Goal: Task Accomplishment & Management: Use online tool/utility

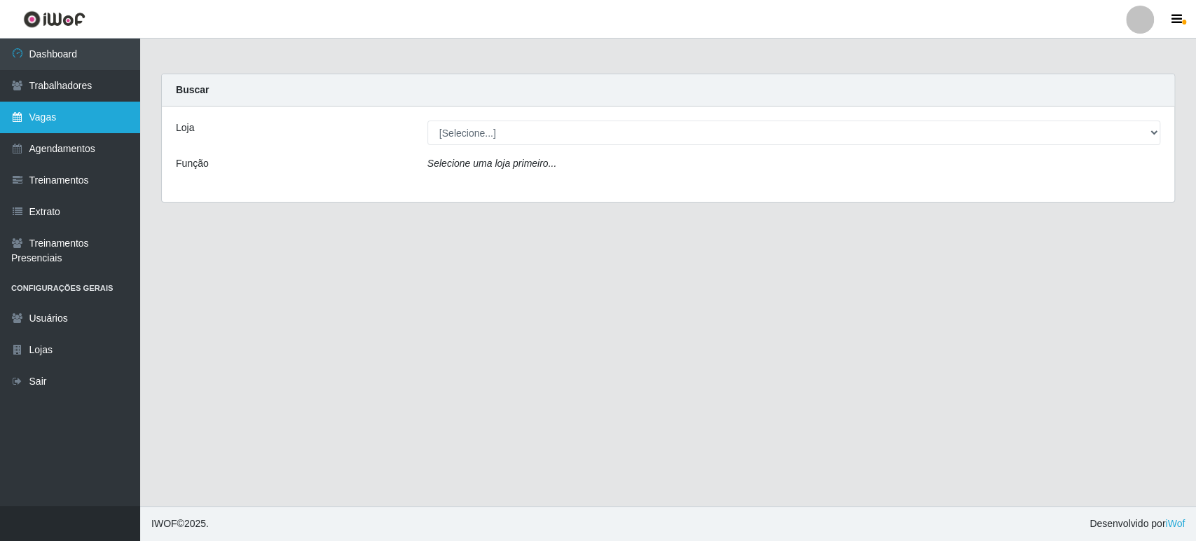
click at [57, 117] on link "Vagas" at bounding box center [70, 118] width 140 height 32
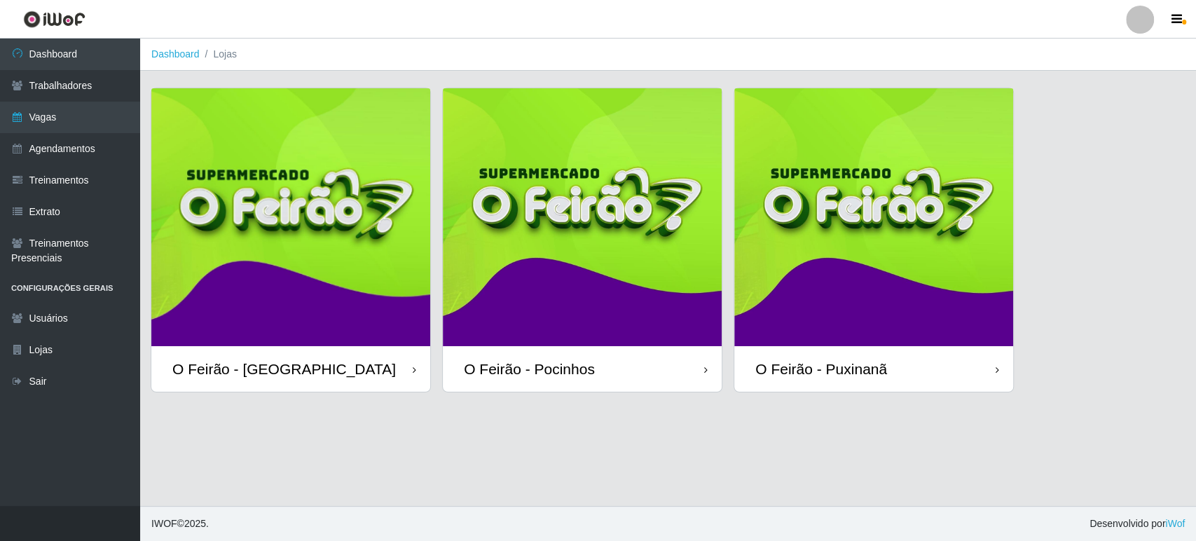
click at [596, 301] on img at bounding box center [582, 217] width 279 height 258
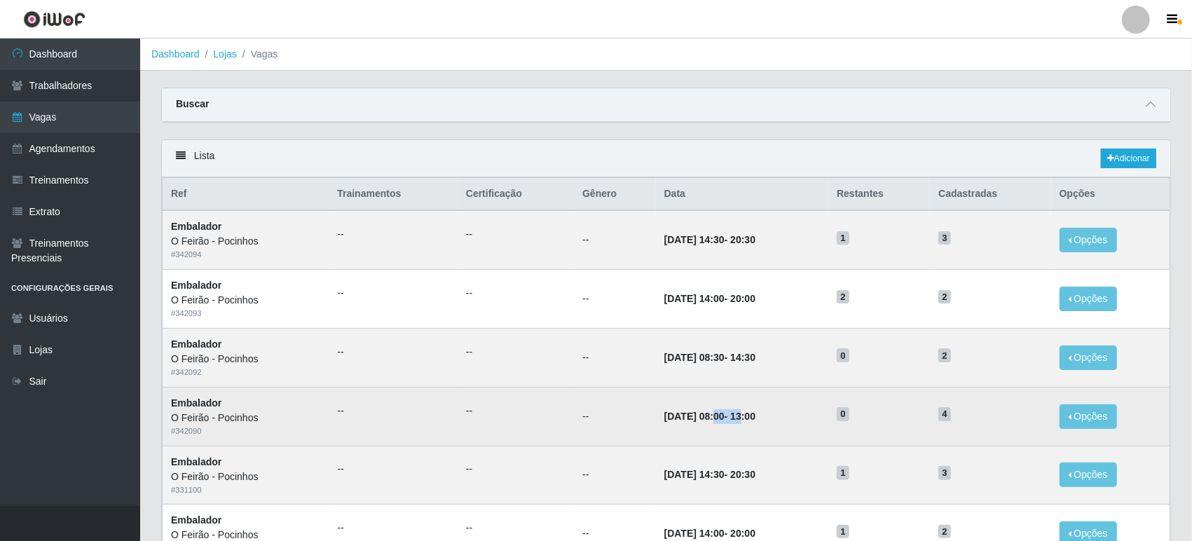
drag, startPoint x: 747, startPoint y: 415, endPoint x: 698, endPoint y: 419, distance: 49.2
click at [698, 419] on strong "[DATE] 08:00 - 13:00" at bounding box center [709, 416] width 91 height 11
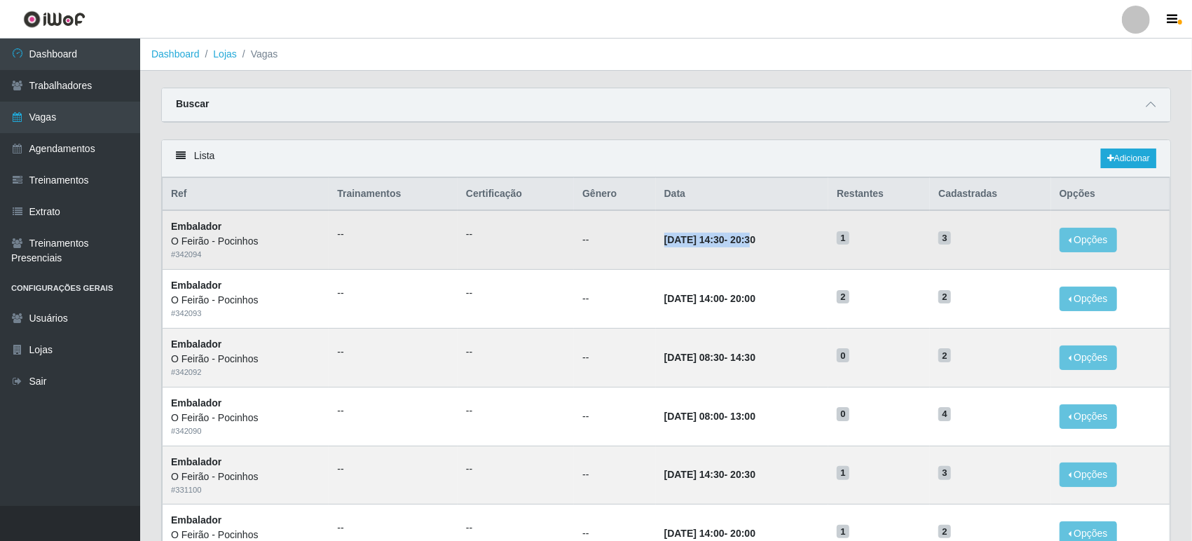
drag, startPoint x: 640, startPoint y: 238, endPoint x: 762, endPoint y: 236, distance: 122.6
click at [762, 236] on td "[DATE] 14:30 - 20:30" at bounding box center [742, 239] width 173 height 59
drag, startPoint x: 927, startPoint y: 235, endPoint x: 987, endPoint y: 234, distance: 59.6
click at [987, 234] on tr "Embalador O Feirão - Pocinhos # 342094 -- -- -- [DATE] 14:30 - 20:30 1 3 Opções…" at bounding box center [667, 239] width 1008 height 59
drag, startPoint x: 709, startPoint y: 236, endPoint x: 759, endPoint y: 234, distance: 49.8
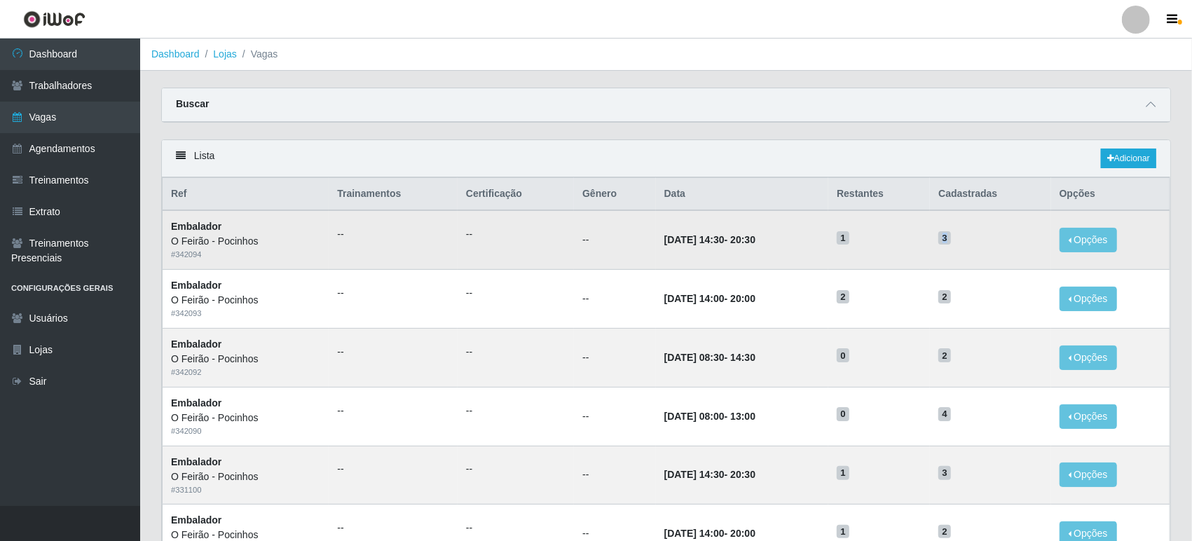
click at [755, 234] on strong "[DATE] 14:30 - 20:30" at bounding box center [709, 239] width 91 height 11
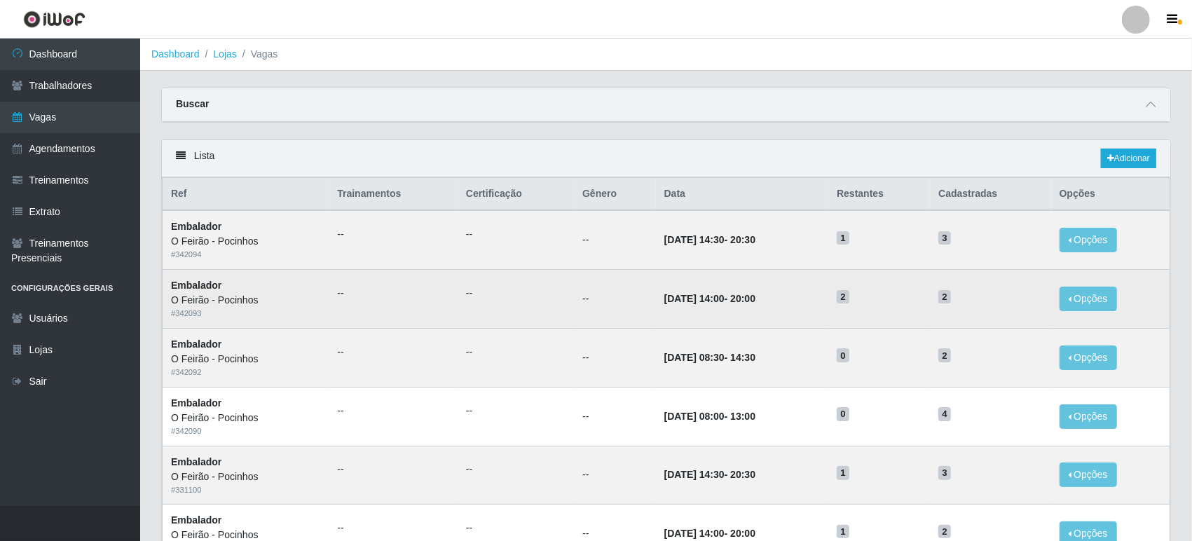
click at [763, 289] on td "[DATE] 14:00 - 20:00" at bounding box center [742, 299] width 173 height 59
